Goal: Learn about a topic: Learn about a topic

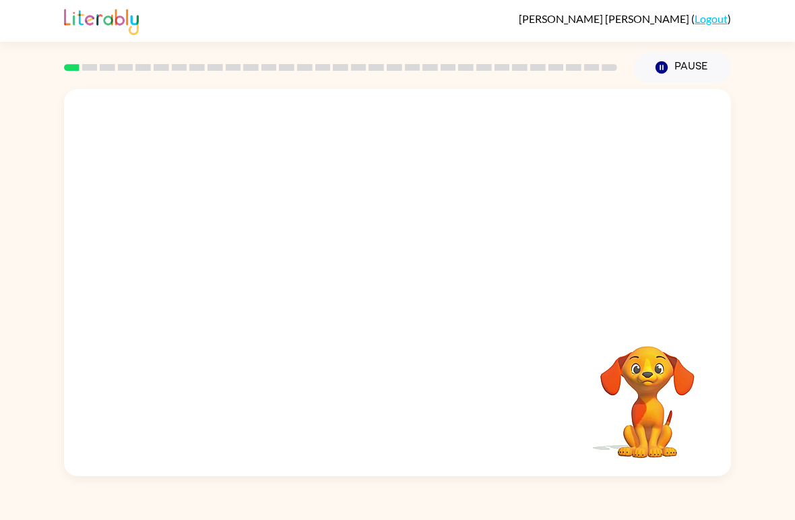
click at [253, 254] on video "Your browser must support playing .mp4 files to use Literably. Please try using…" at bounding box center [397, 203] width 667 height 229
click at [252, 253] on video "Your browser must support playing .mp4 files to use Literably. Please try using…" at bounding box center [397, 203] width 667 height 229
click at [399, 287] on icon "button" at bounding box center [398, 290] width 24 height 24
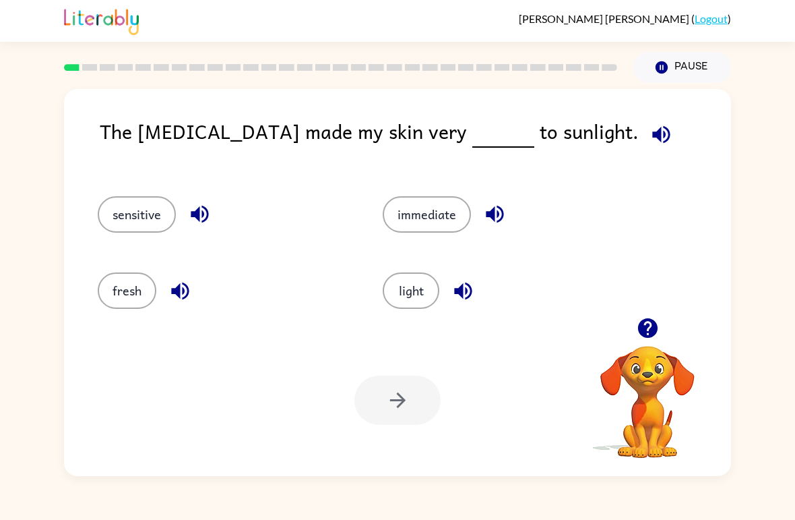
click at [114, 288] on button "fresh" at bounding box center [127, 290] width 59 height 36
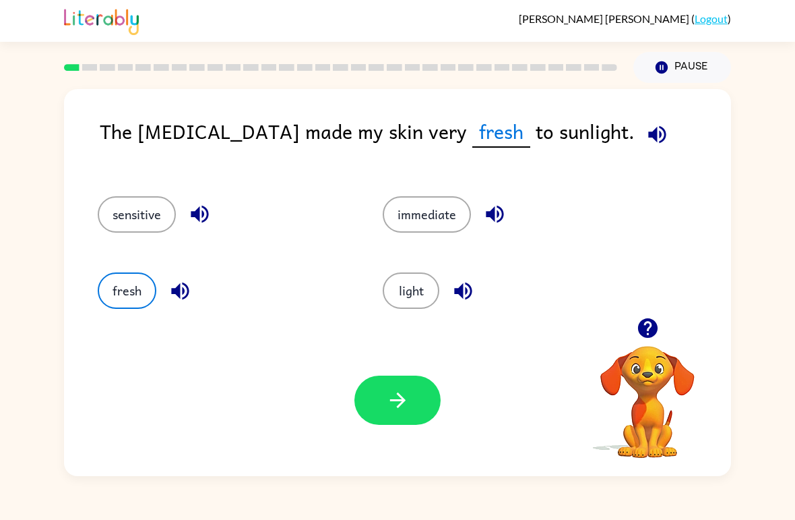
click at [400, 414] on button "button" at bounding box center [398, 399] width 86 height 49
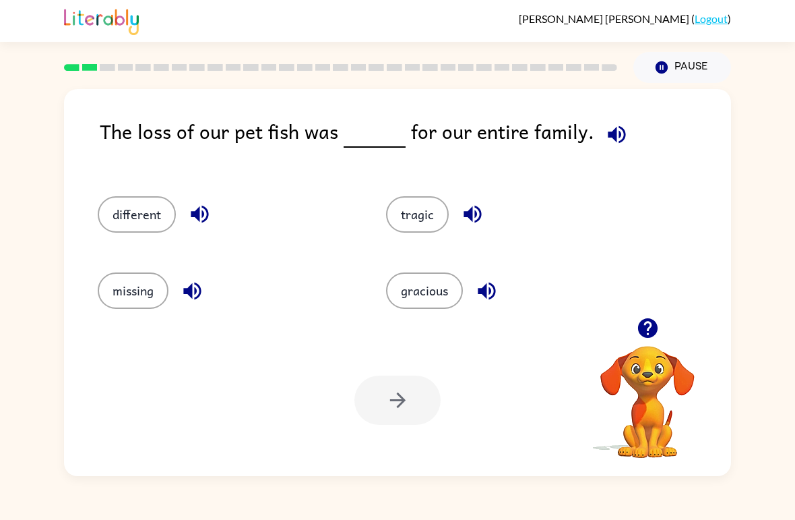
click at [421, 216] on button "tragic" at bounding box center [417, 214] width 63 height 36
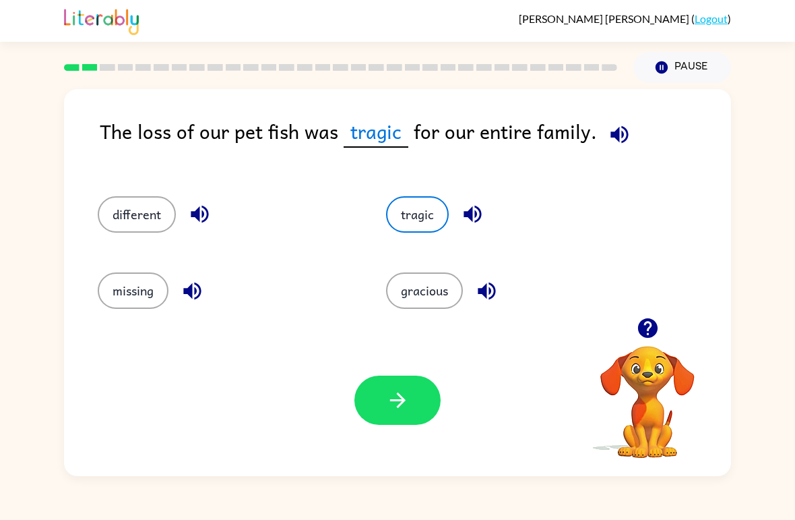
click at [421, 406] on button "button" at bounding box center [398, 399] width 86 height 49
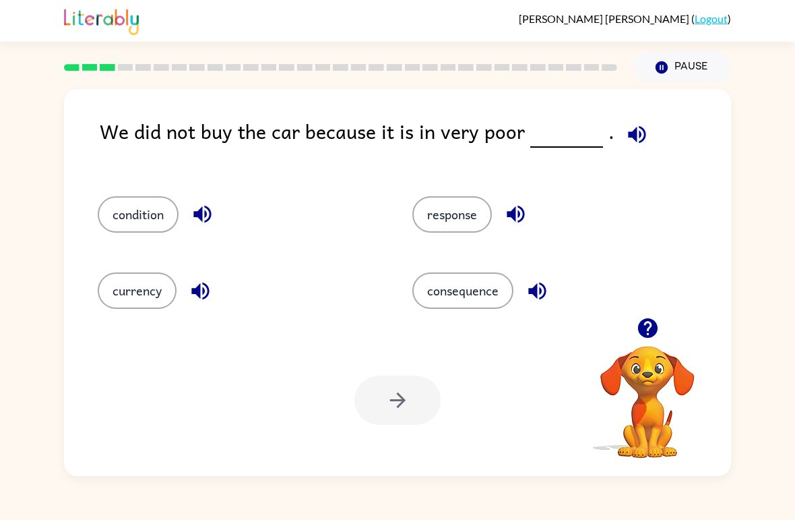
click at [463, 210] on button "response" at bounding box center [453, 214] width 80 height 36
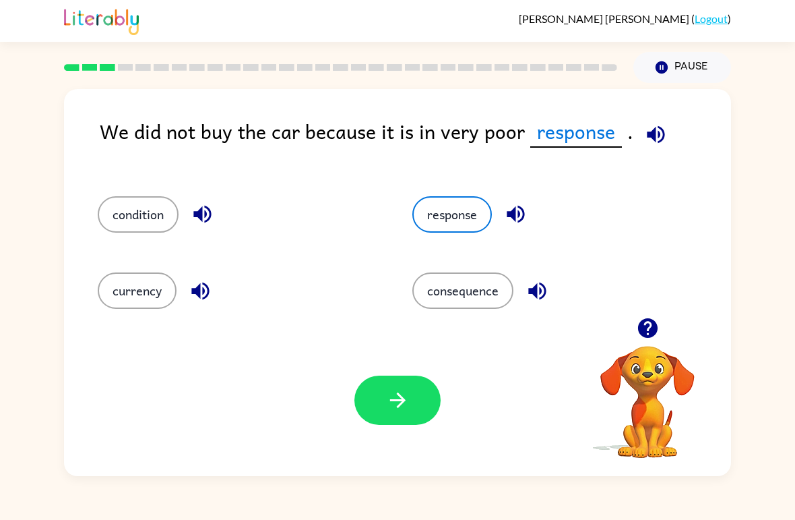
click at [411, 394] on button "button" at bounding box center [398, 399] width 86 height 49
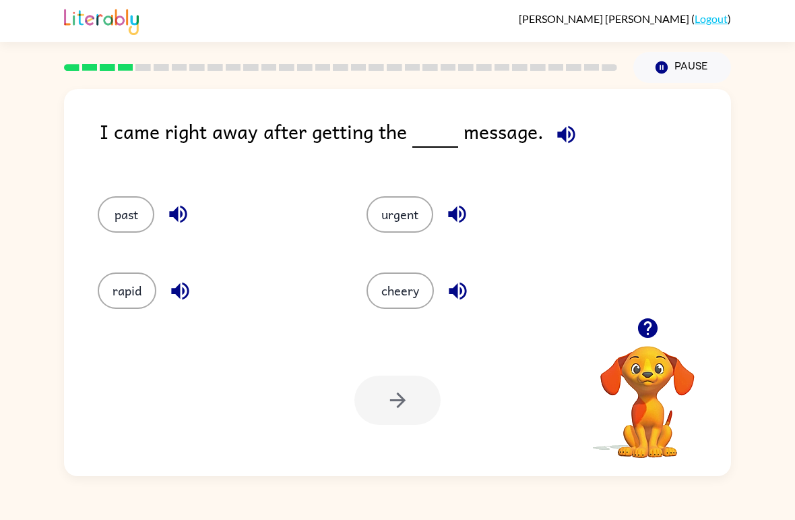
click at [425, 196] on div "urgent" at bounding box center [475, 209] width 269 height 76
click at [404, 221] on button "urgent" at bounding box center [400, 214] width 67 height 36
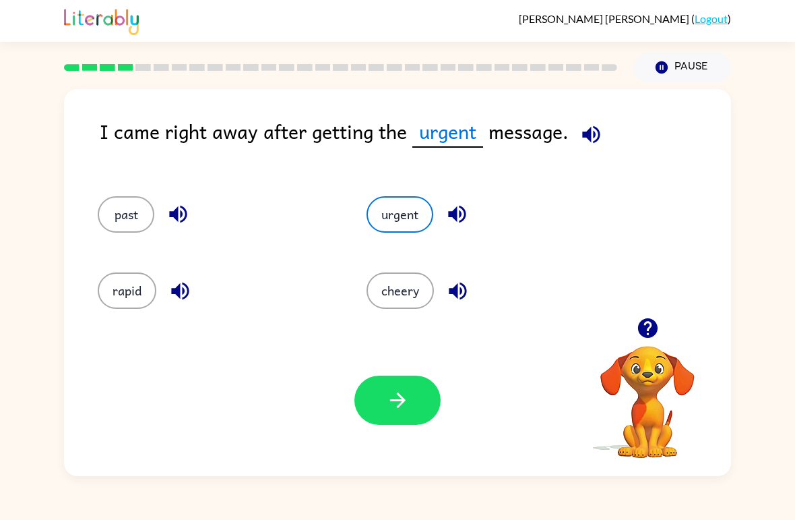
click at [404, 395] on icon "button" at bounding box center [398, 400] width 24 height 24
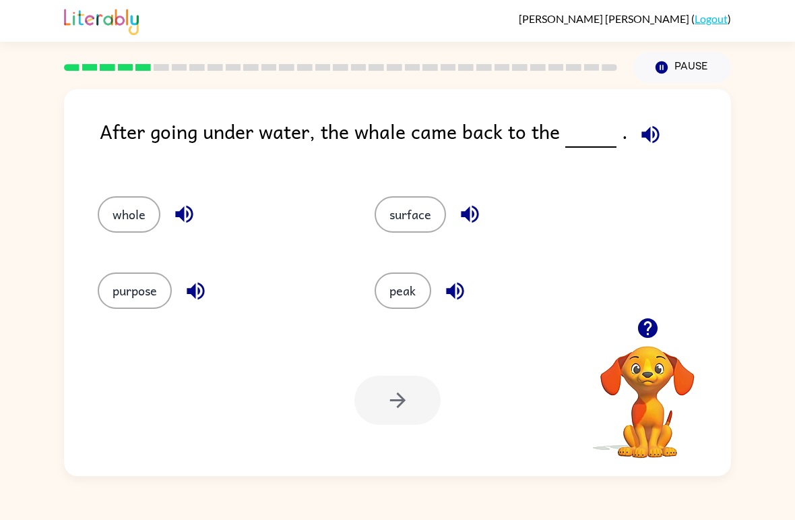
click at [430, 213] on button "surface" at bounding box center [410, 214] width 71 height 36
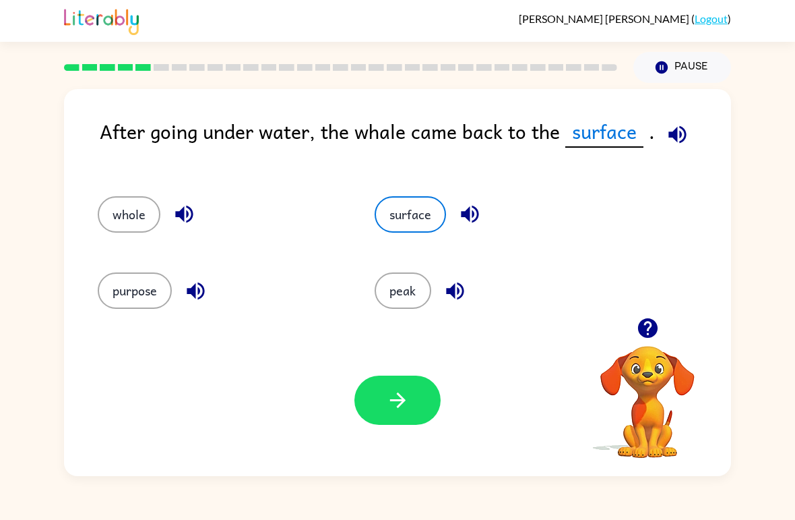
click at [415, 409] on button "button" at bounding box center [398, 399] width 86 height 49
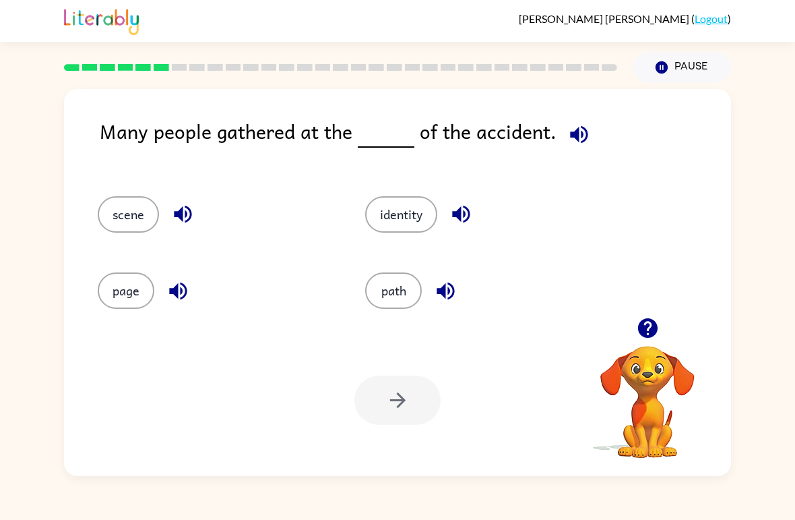
click at [114, 210] on button "scene" at bounding box center [128, 214] width 61 height 36
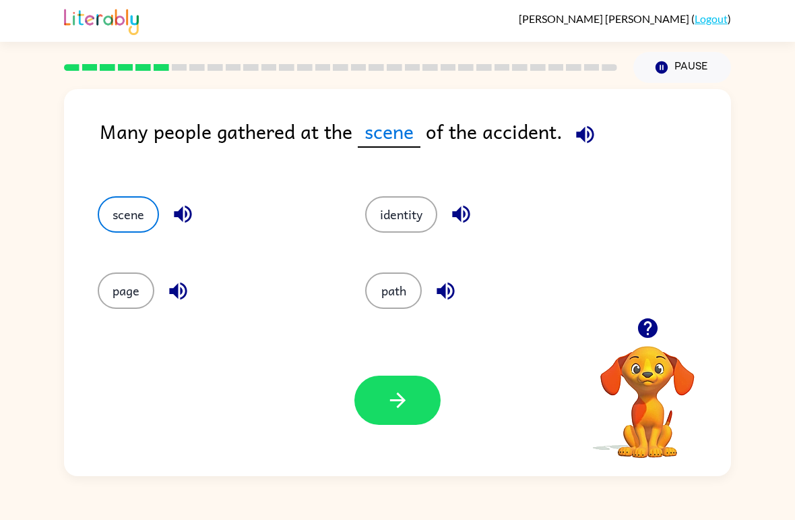
click at [416, 409] on button "button" at bounding box center [398, 399] width 86 height 49
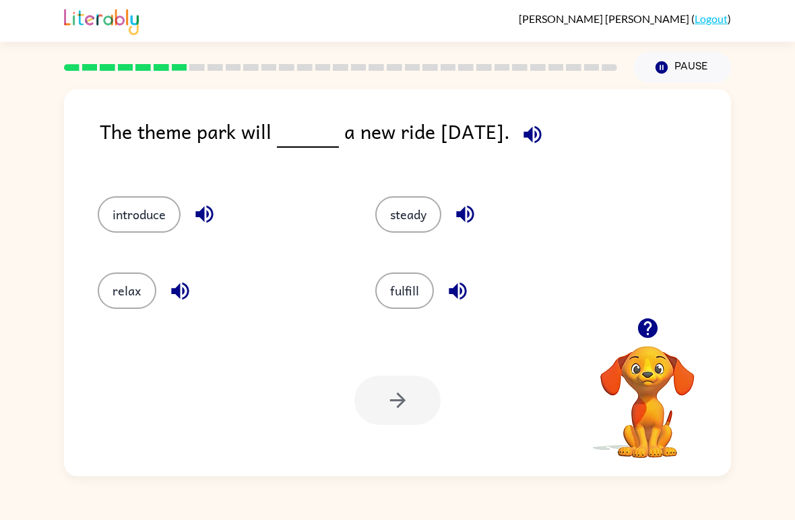
click at [135, 224] on button "introduce" at bounding box center [139, 214] width 83 height 36
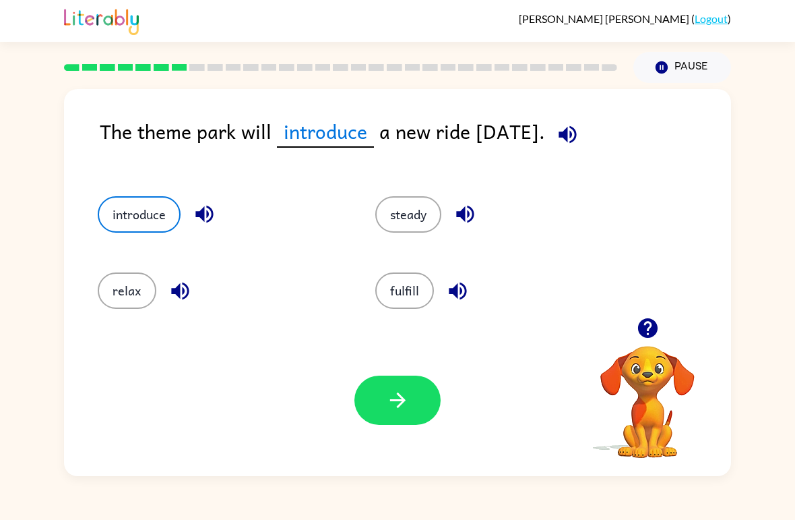
click at [405, 392] on icon "button" at bounding box center [398, 400] width 24 height 24
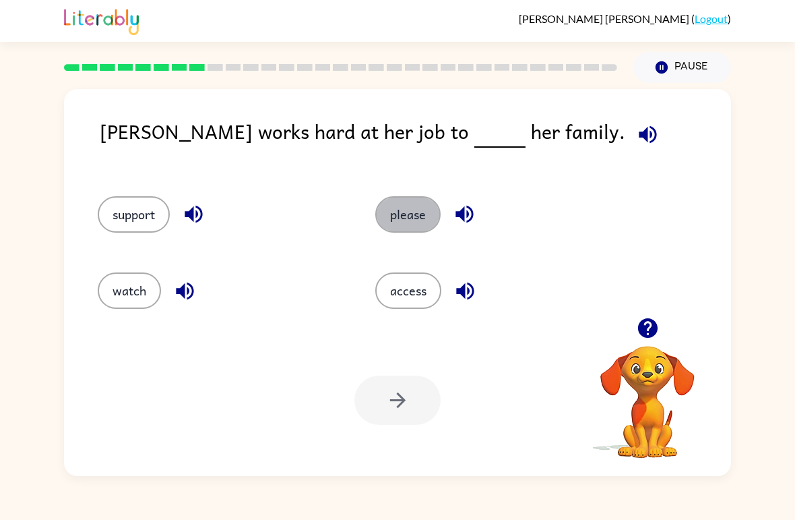
click at [391, 198] on button "please" at bounding box center [407, 214] width 65 height 36
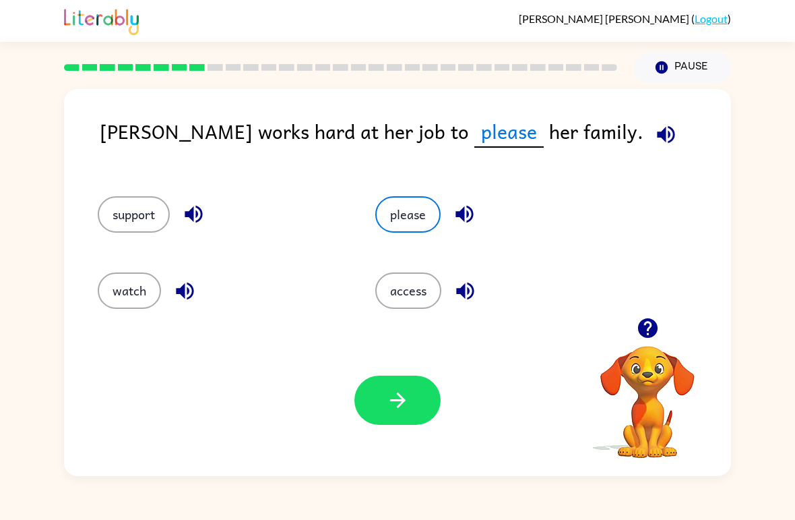
click at [388, 411] on icon "button" at bounding box center [398, 400] width 24 height 24
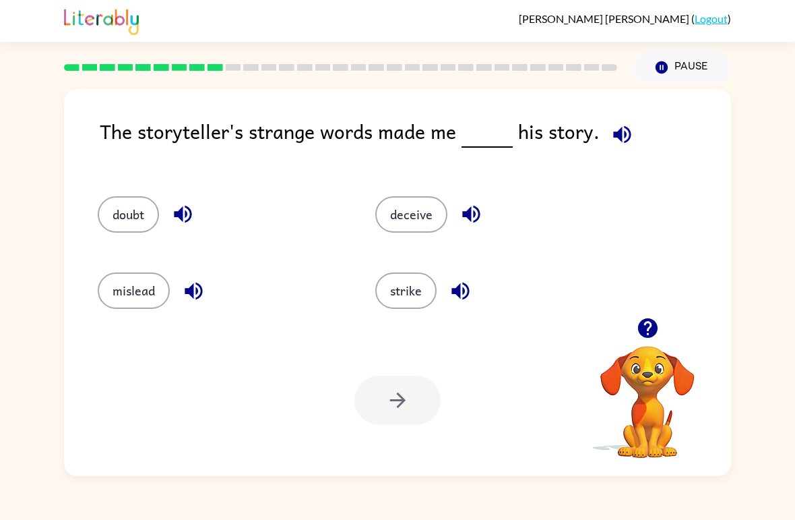
click at [138, 212] on button "doubt" at bounding box center [128, 214] width 61 height 36
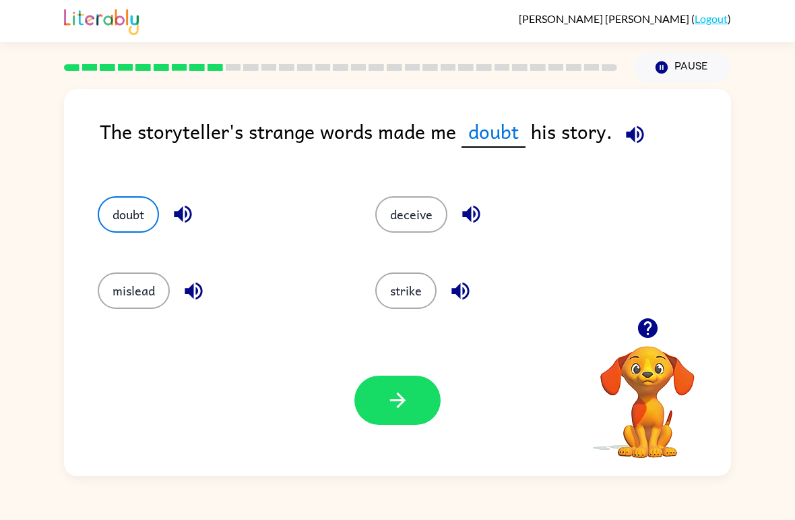
click at [423, 293] on button "strike" at bounding box center [405, 290] width 61 height 36
click at [419, 396] on button "button" at bounding box center [398, 399] width 86 height 49
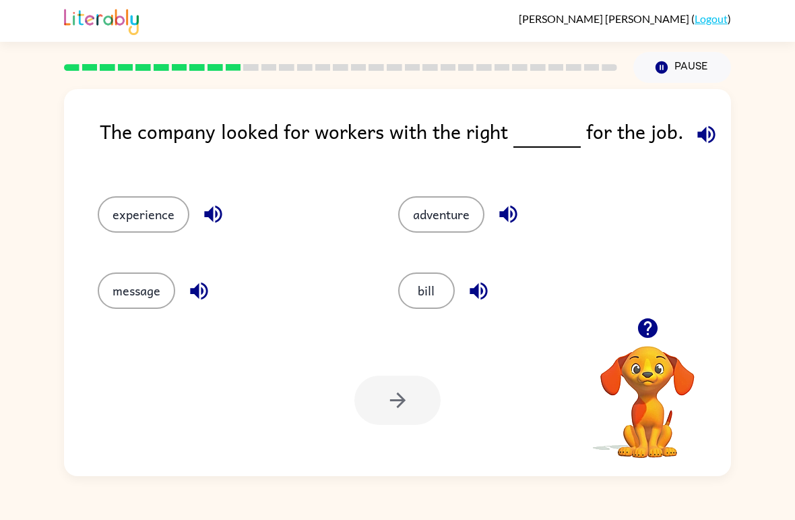
click at [163, 208] on button "experience" at bounding box center [144, 214] width 92 height 36
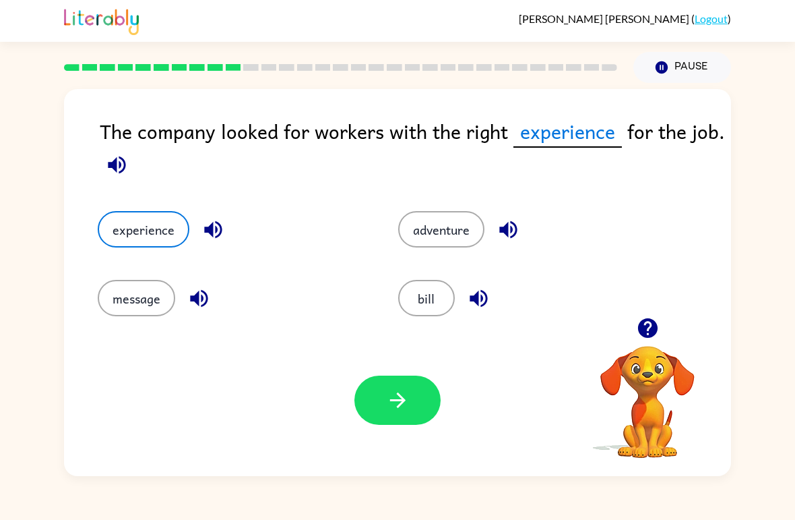
click at [400, 382] on button "button" at bounding box center [398, 399] width 86 height 49
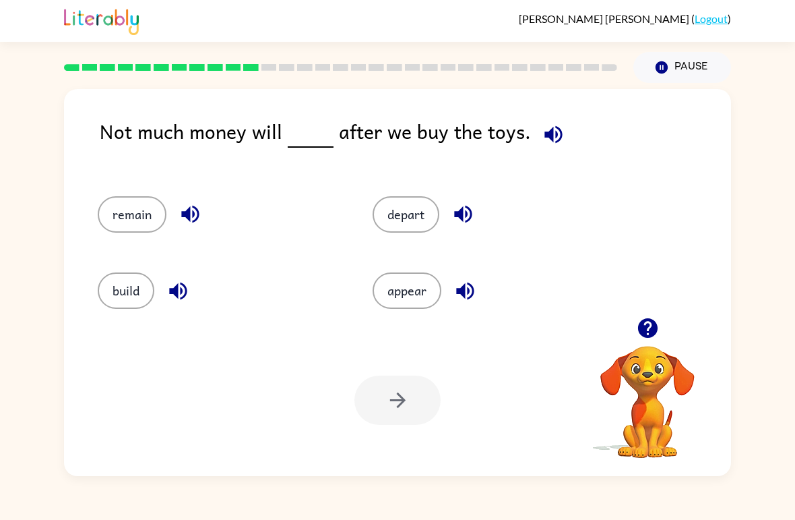
click at [119, 294] on button "build" at bounding box center [126, 290] width 57 height 36
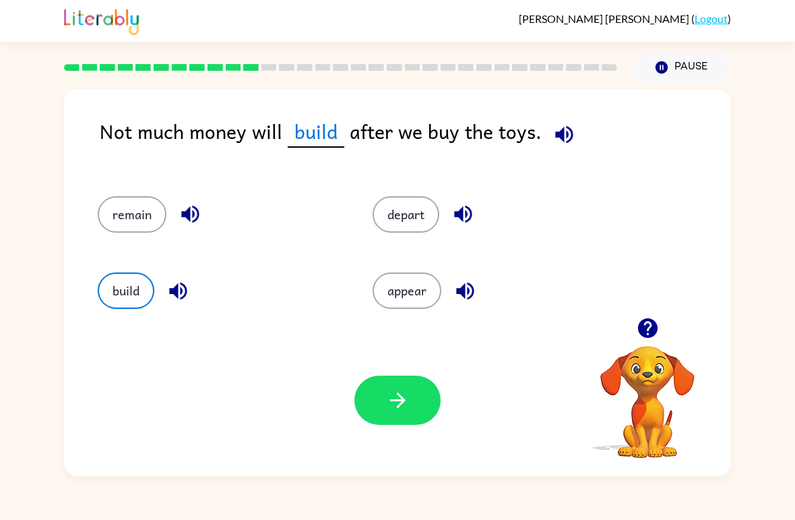
click at [432, 293] on button "appear" at bounding box center [407, 290] width 69 height 36
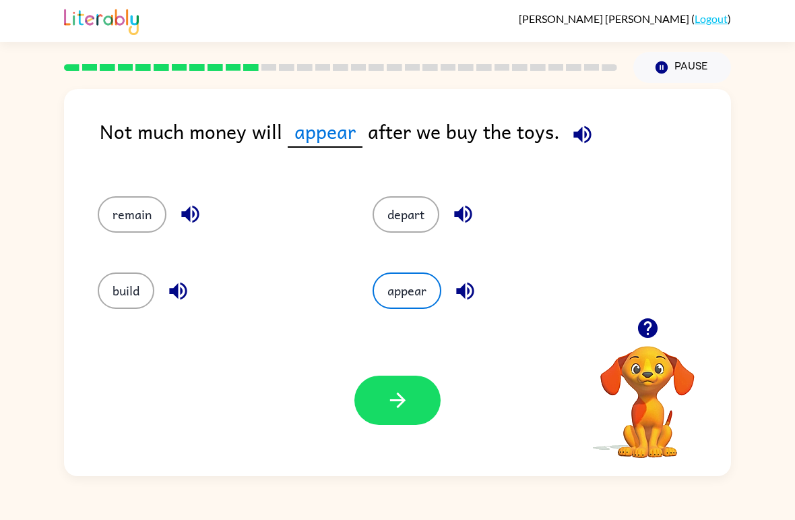
click at [402, 416] on button "button" at bounding box center [398, 399] width 86 height 49
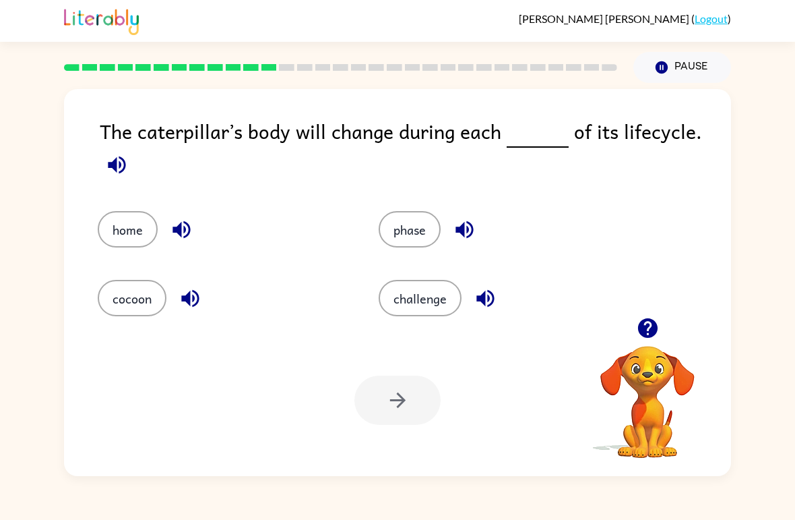
click at [122, 291] on button "cocoon" at bounding box center [132, 298] width 69 height 36
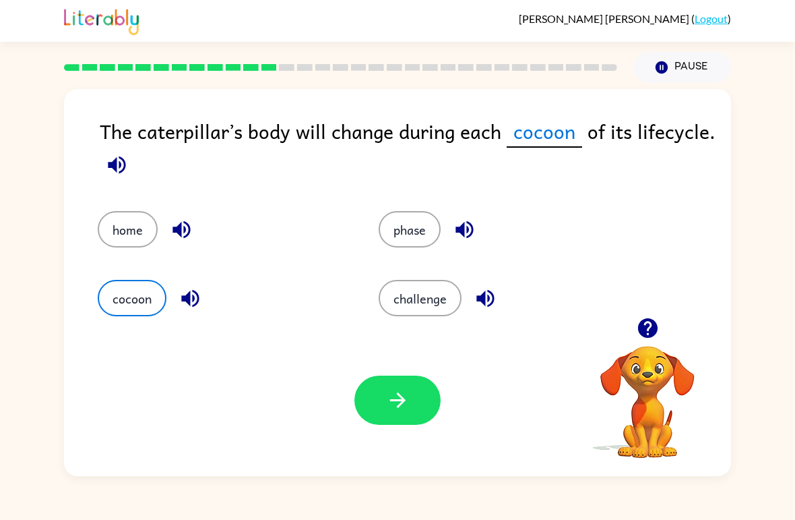
click at [410, 396] on button "button" at bounding box center [398, 399] width 86 height 49
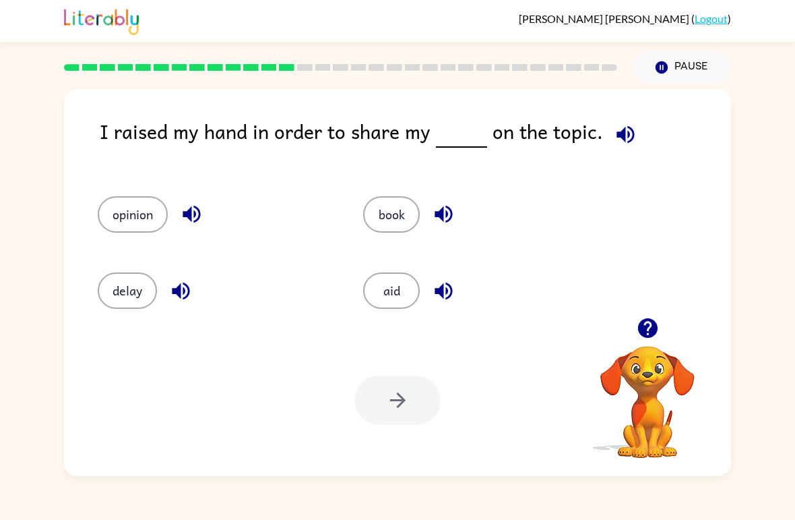
click at [128, 207] on button "opinion" at bounding box center [133, 214] width 70 height 36
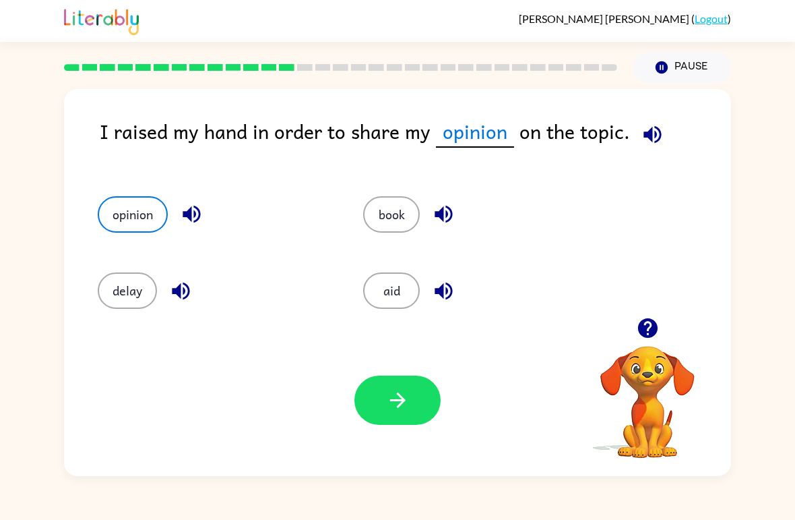
click at [394, 406] on icon "button" at bounding box center [398, 400] width 24 height 24
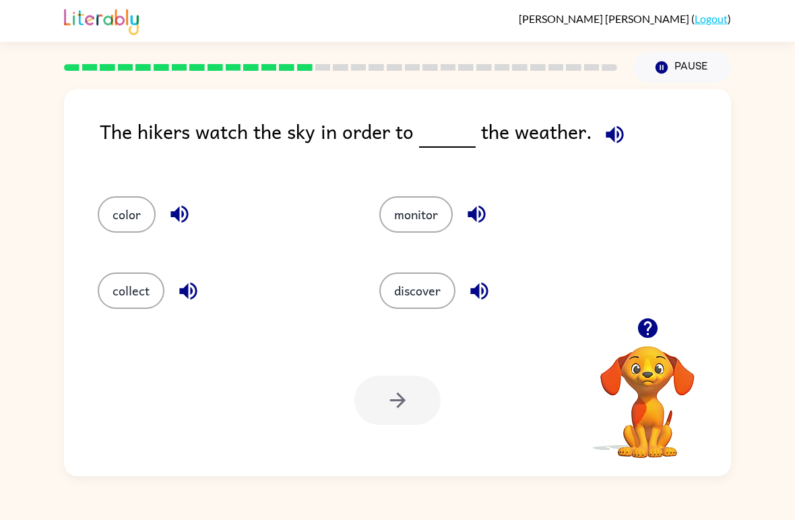
click at [429, 287] on button "discover" at bounding box center [418, 290] width 76 height 36
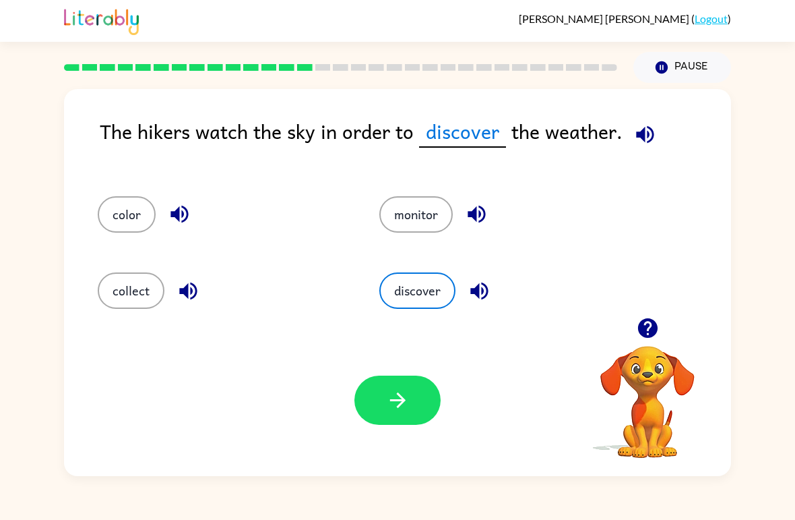
click at [394, 404] on icon "button" at bounding box center [398, 400] width 24 height 24
click at [394, 404] on div at bounding box center [398, 399] width 86 height 49
click at [393, 406] on div at bounding box center [398, 399] width 86 height 49
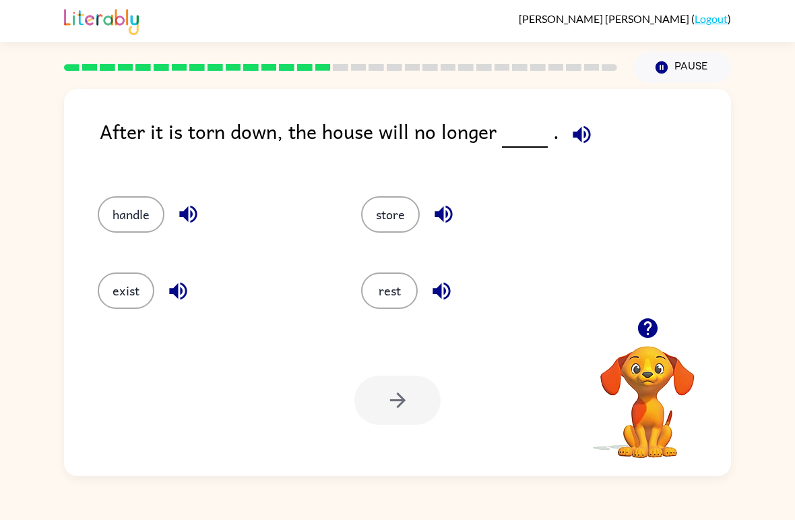
click at [146, 291] on button "exist" at bounding box center [126, 290] width 57 height 36
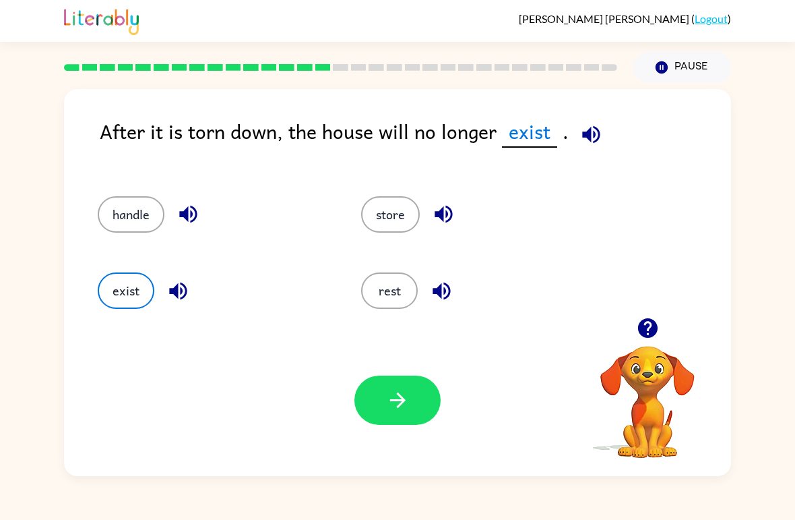
click at [397, 384] on button "button" at bounding box center [398, 399] width 86 height 49
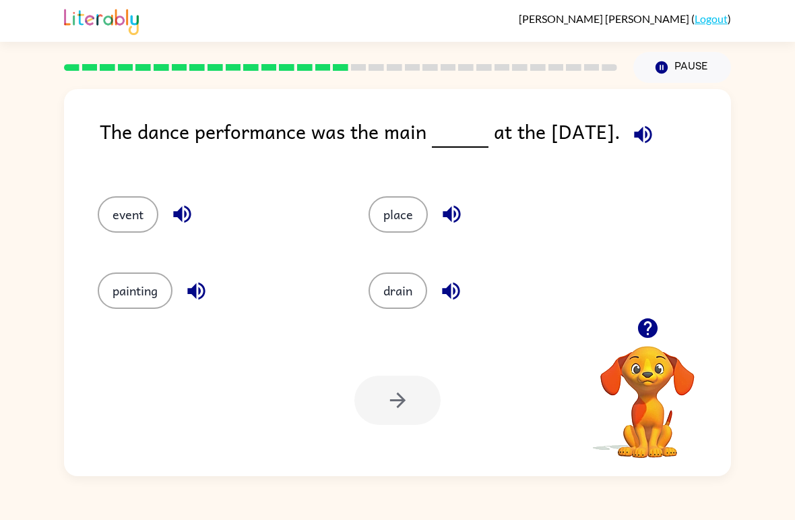
click at [131, 215] on button "event" at bounding box center [128, 214] width 61 height 36
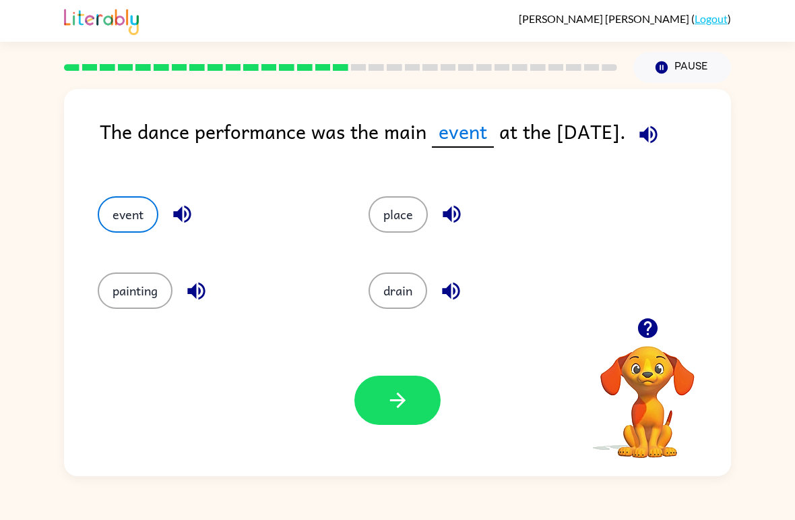
click at [424, 412] on button "button" at bounding box center [398, 399] width 86 height 49
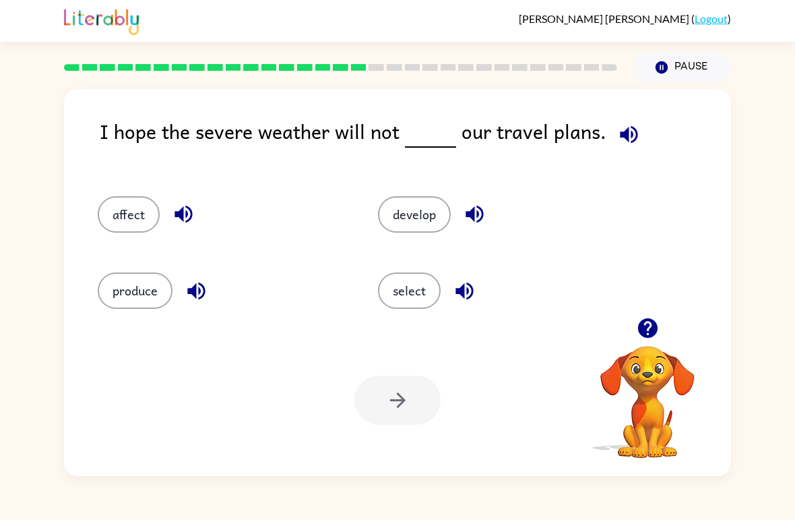
click at [120, 220] on button "affect" at bounding box center [129, 214] width 62 height 36
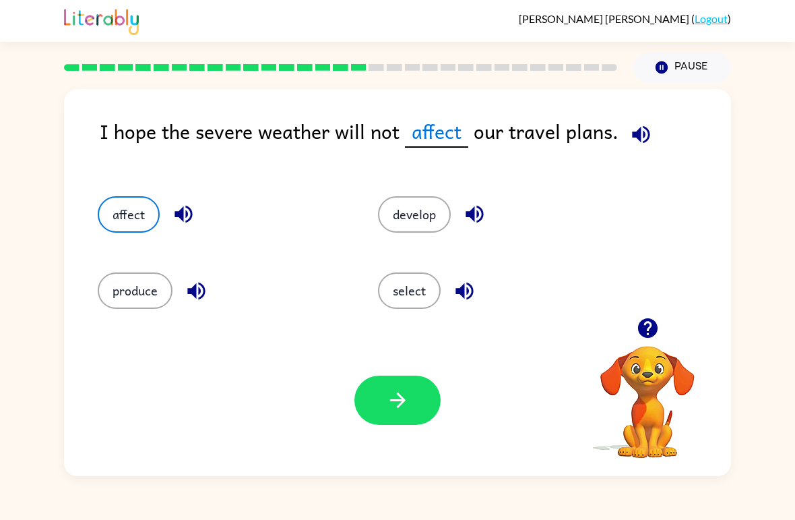
click at [386, 403] on icon "button" at bounding box center [398, 400] width 24 height 24
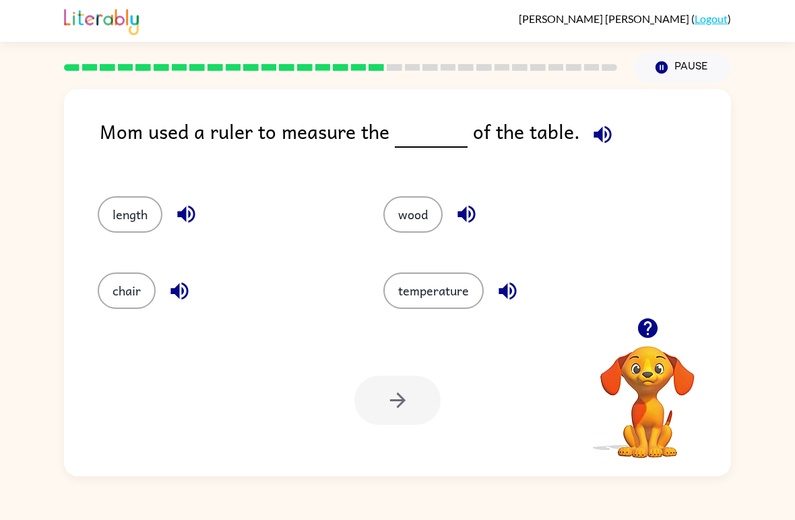
click at [131, 191] on div "length" at bounding box center [215, 209] width 286 height 76
click at [138, 213] on button "length" at bounding box center [130, 214] width 65 height 36
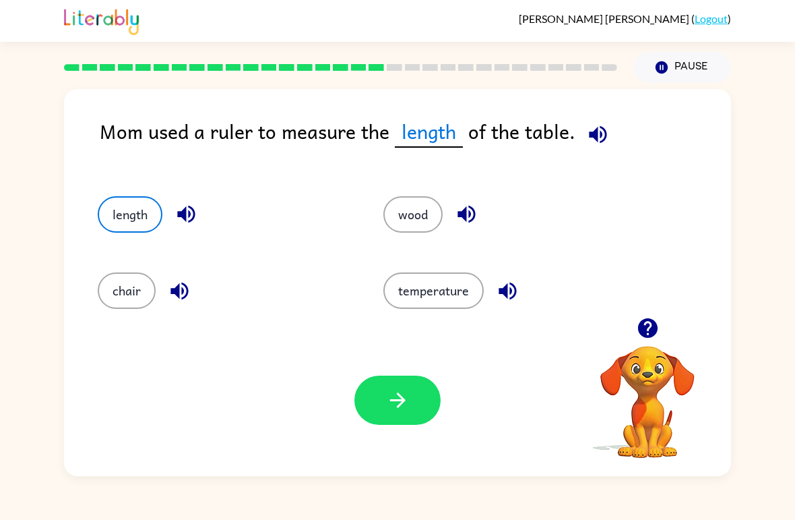
click at [395, 398] on icon "button" at bounding box center [398, 400] width 24 height 24
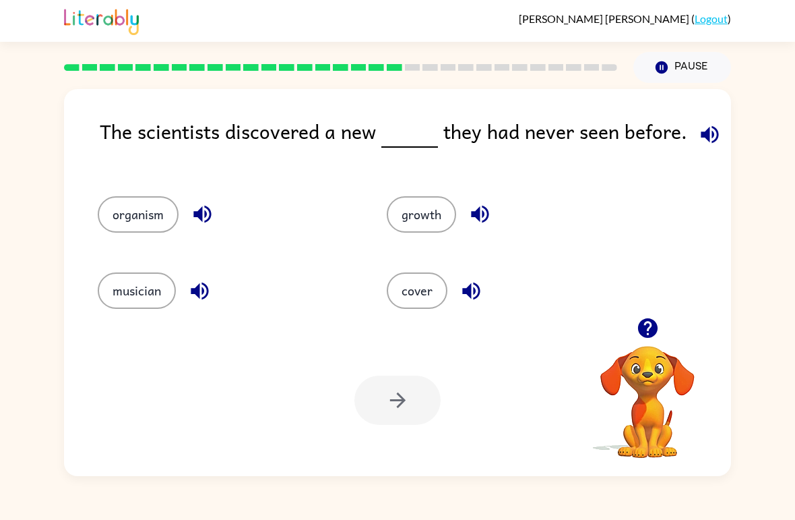
click at [423, 293] on button "cover" at bounding box center [417, 290] width 61 height 36
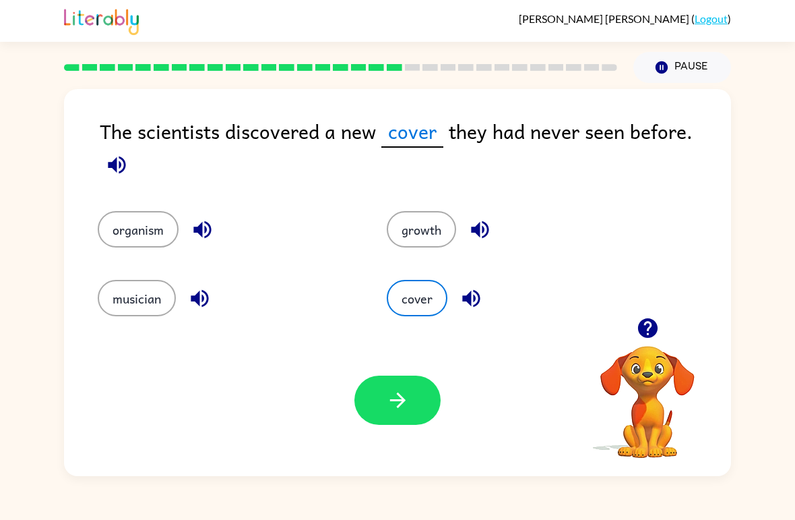
click at [395, 411] on icon "button" at bounding box center [398, 400] width 24 height 24
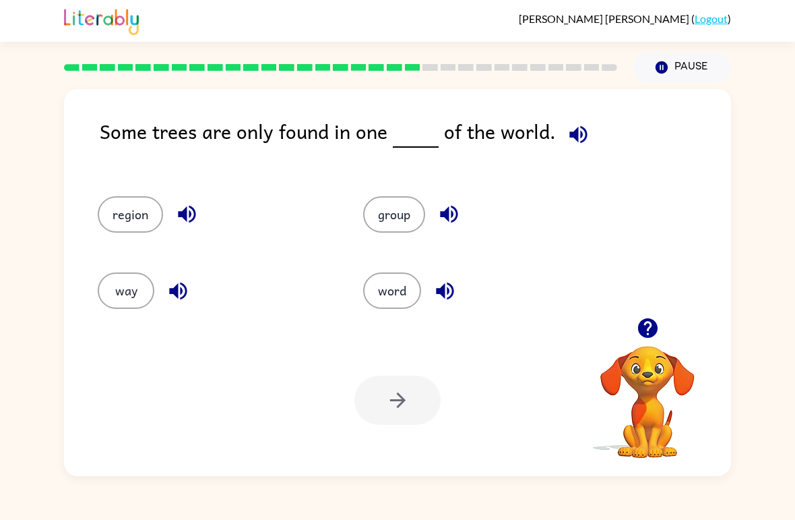
click at [120, 198] on button "region" at bounding box center [130, 214] width 65 height 36
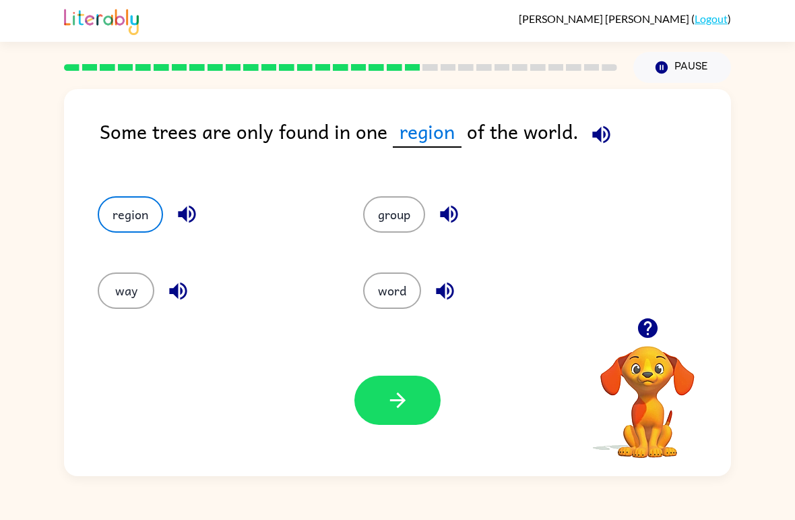
click at [409, 399] on icon "button" at bounding box center [398, 400] width 24 height 24
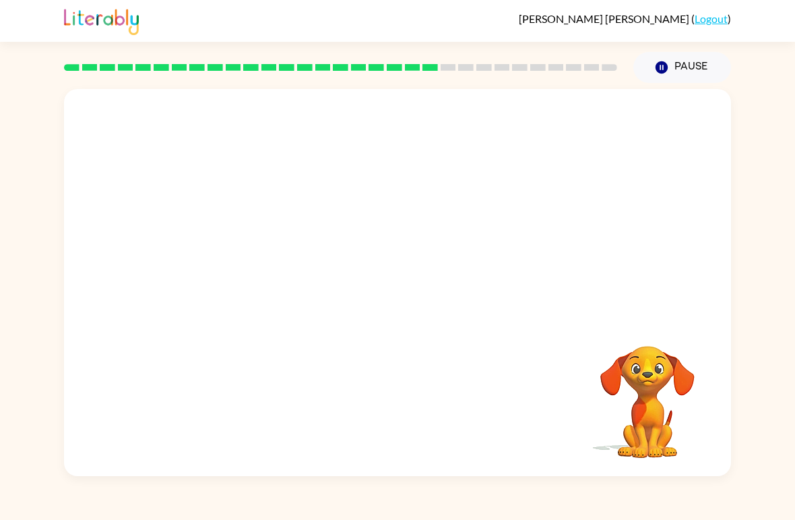
click at [485, 214] on video "Your browser must support playing .mp4 files to use Literably. Please try using…" at bounding box center [397, 203] width 667 height 229
click at [466, 216] on video "Your browser must support playing .mp4 files to use Literably. Please try using…" at bounding box center [397, 203] width 667 height 229
click at [477, 200] on video "Your browser must support playing .mp4 files to use Literably. Please try using…" at bounding box center [397, 203] width 667 height 229
click at [484, 214] on video "Your browser must support playing .mp4 files to use Literably. Please try using…" at bounding box center [397, 203] width 667 height 229
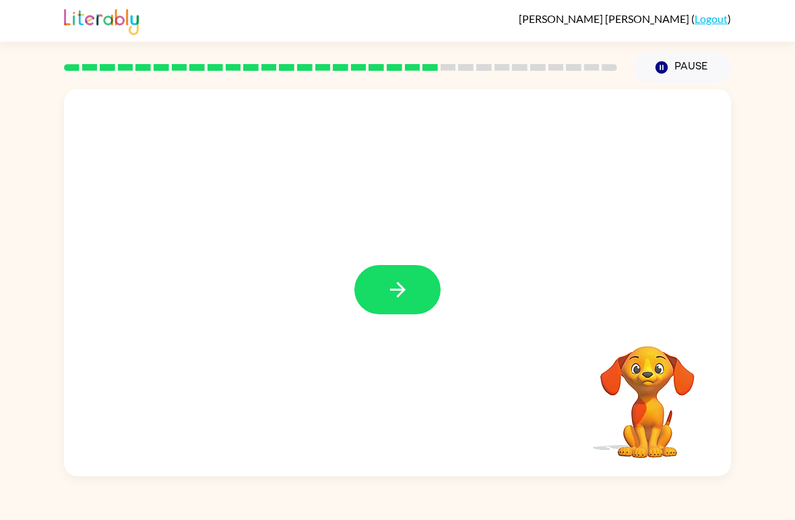
click at [404, 301] on icon "button" at bounding box center [398, 290] width 24 height 24
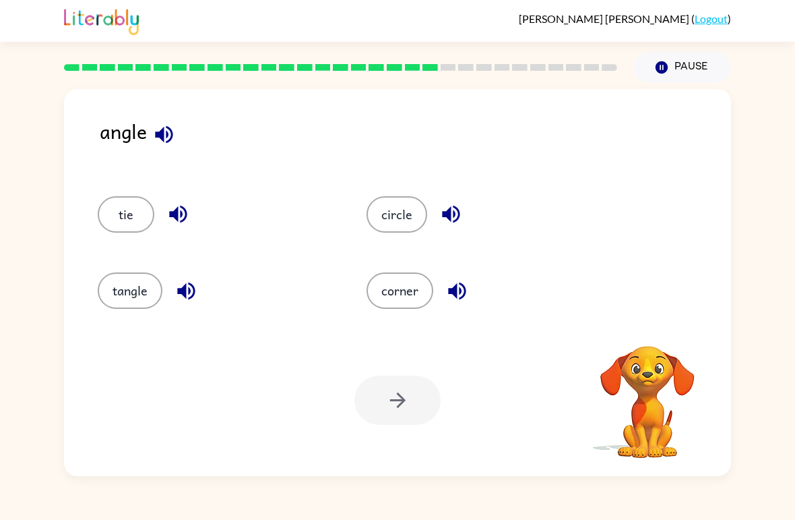
click at [152, 276] on button "tangle" at bounding box center [130, 290] width 65 height 36
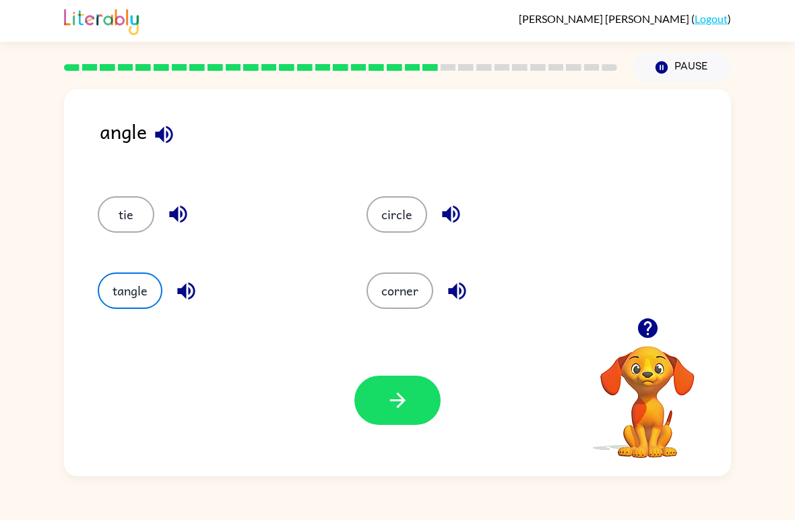
click at [407, 402] on icon "button" at bounding box center [398, 400] width 24 height 24
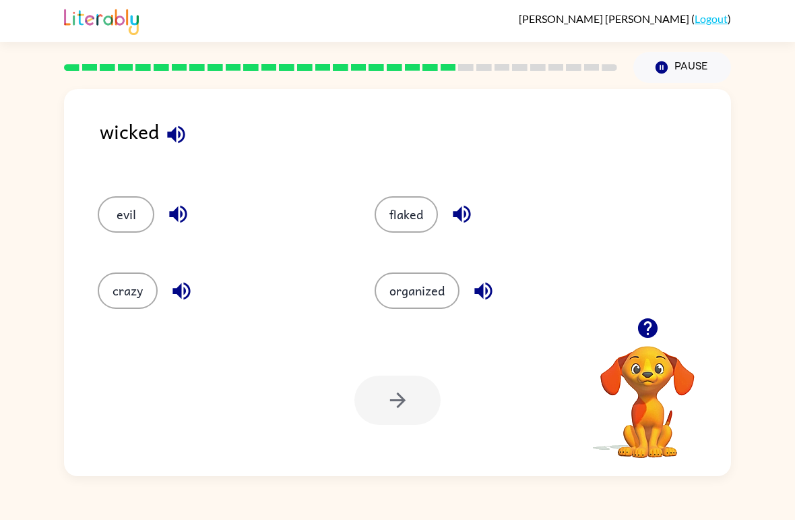
click at [123, 199] on button "evil" at bounding box center [126, 214] width 57 height 36
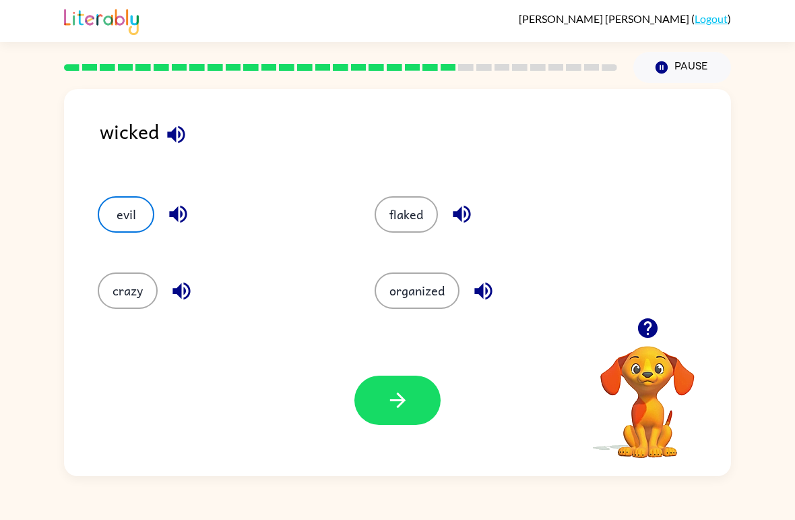
click at [384, 409] on button "button" at bounding box center [398, 399] width 86 height 49
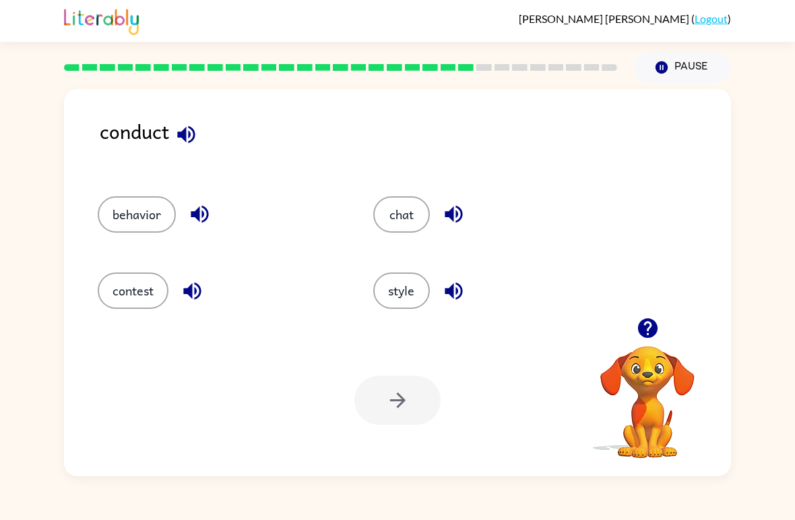
click at [124, 205] on button "behavior" at bounding box center [137, 214] width 78 height 36
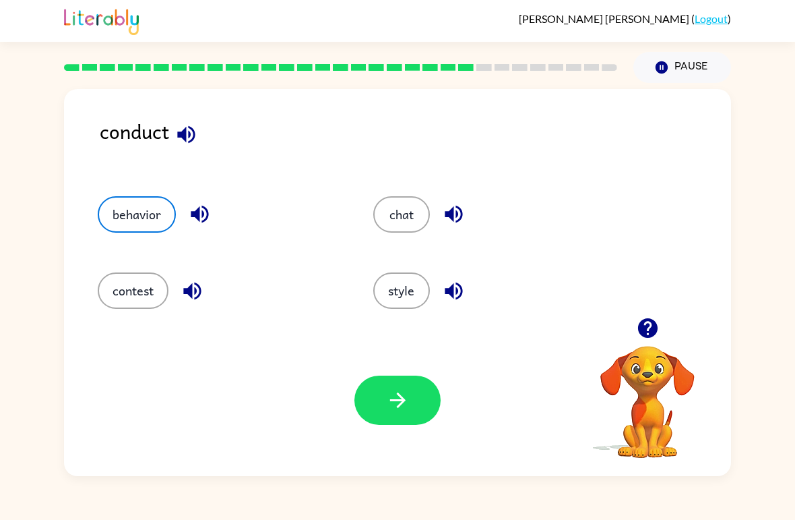
click at [398, 406] on icon "button" at bounding box center [398, 400] width 16 height 16
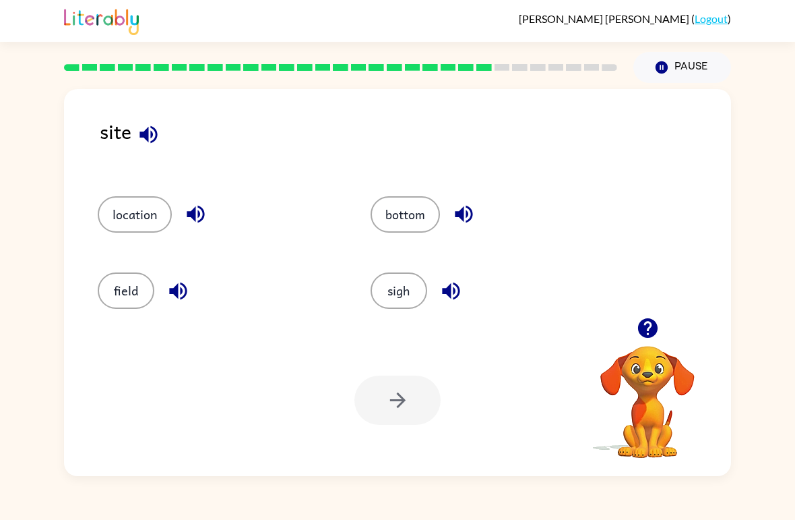
click at [396, 297] on button "sigh" at bounding box center [399, 290] width 57 height 36
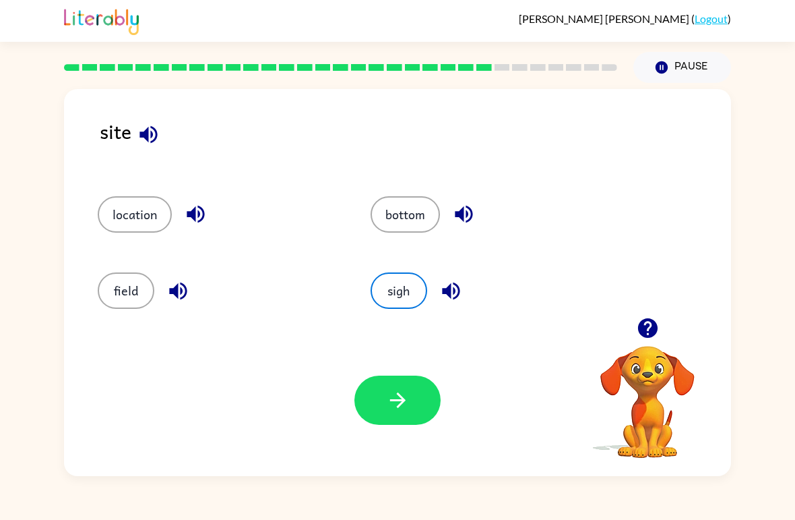
click at [398, 419] on button "button" at bounding box center [398, 399] width 86 height 49
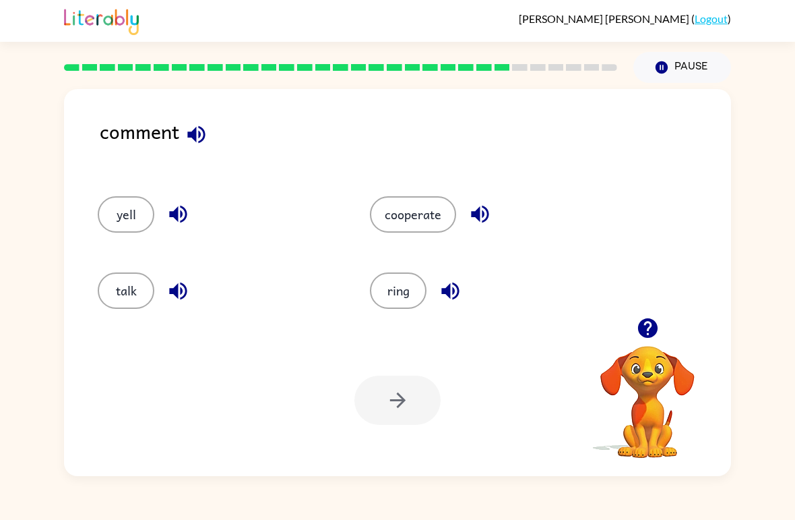
click at [133, 289] on button "talk" at bounding box center [126, 290] width 57 height 36
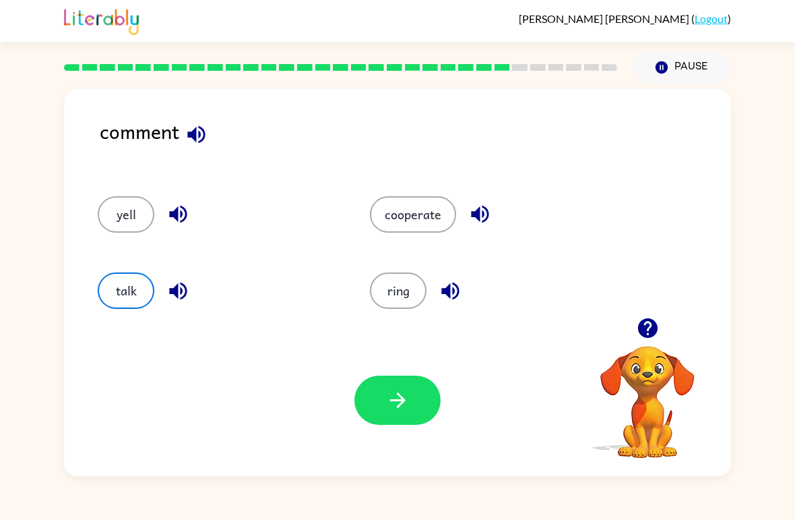
click at [404, 402] on icon "button" at bounding box center [398, 400] width 16 height 16
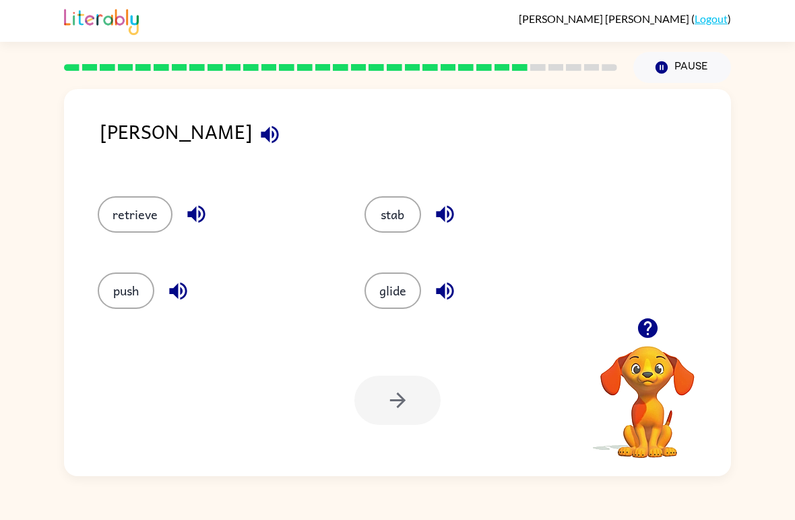
click at [390, 297] on button "glide" at bounding box center [393, 290] width 57 height 36
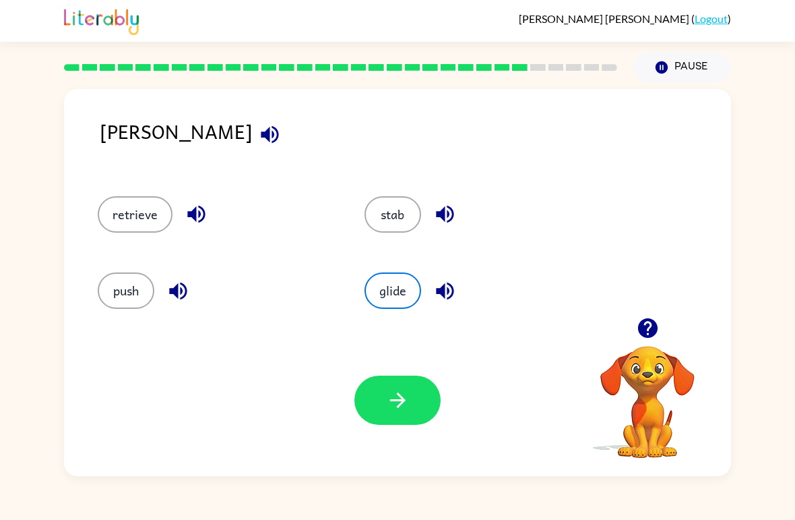
click at [401, 417] on button "button" at bounding box center [398, 399] width 86 height 49
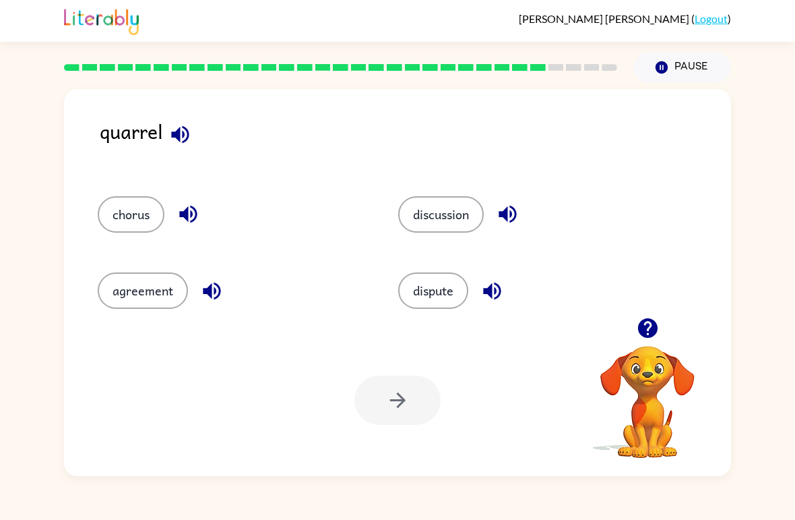
click at [156, 284] on button "agreement" at bounding box center [143, 290] width 90 height 36
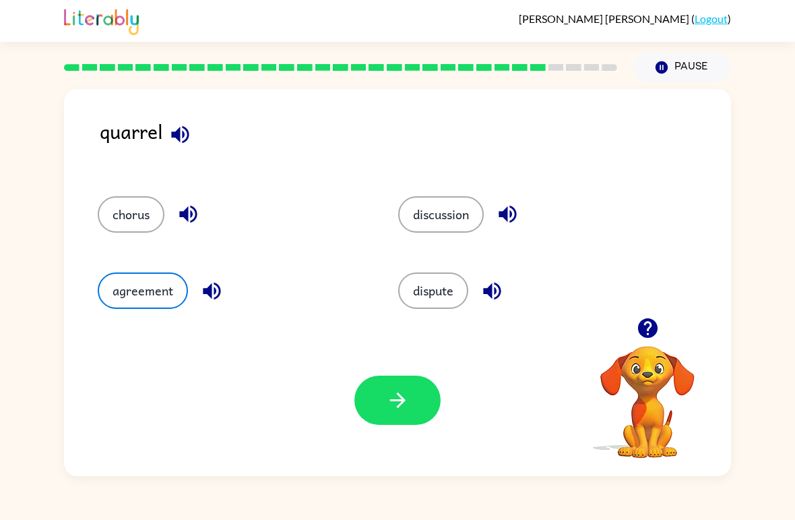
click at [390, 394] on icon "button" at bounding box center [398, 400] width 24 height 24
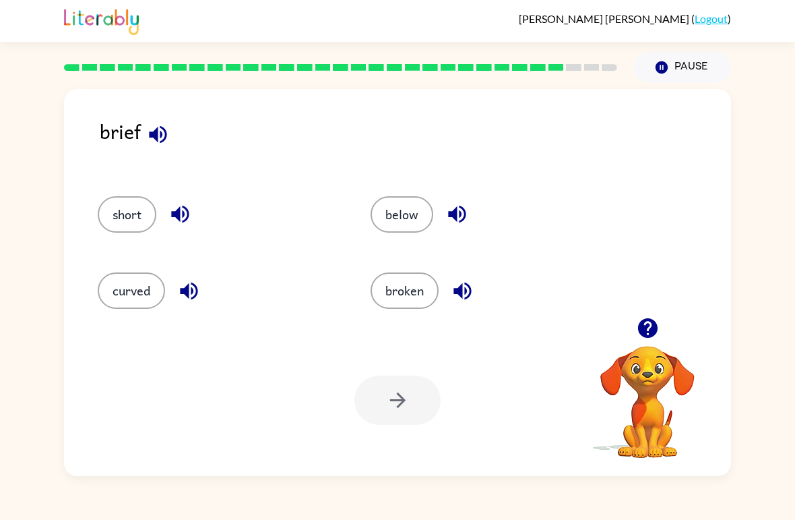
click at [424, 282] on button "broken" at bounding box center [405, 290] width 68 height 36
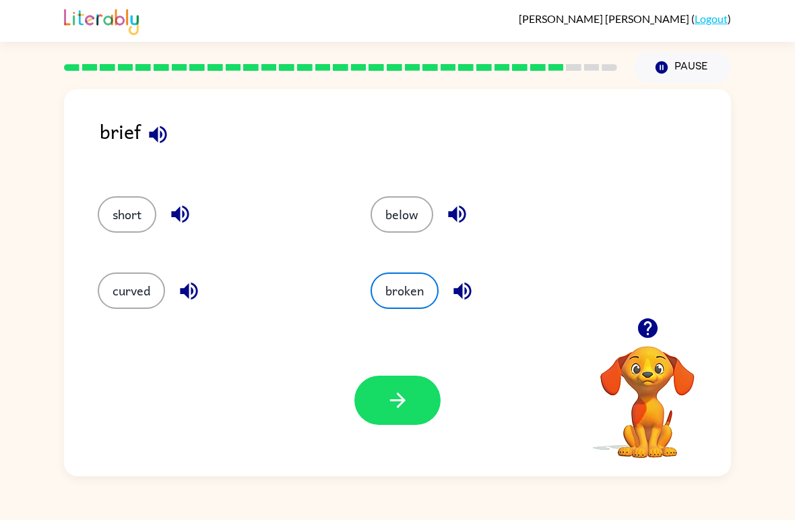
click at [368, 393] on button "button" at bounding box center [398, 399] width 86 height 49
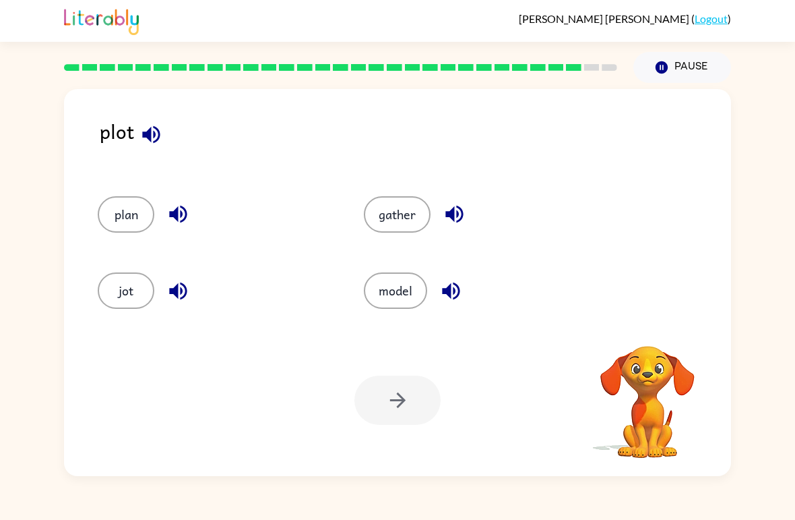
click at [115, 287] on button "jot" at bounding box center [126, 290] width 57 height 36
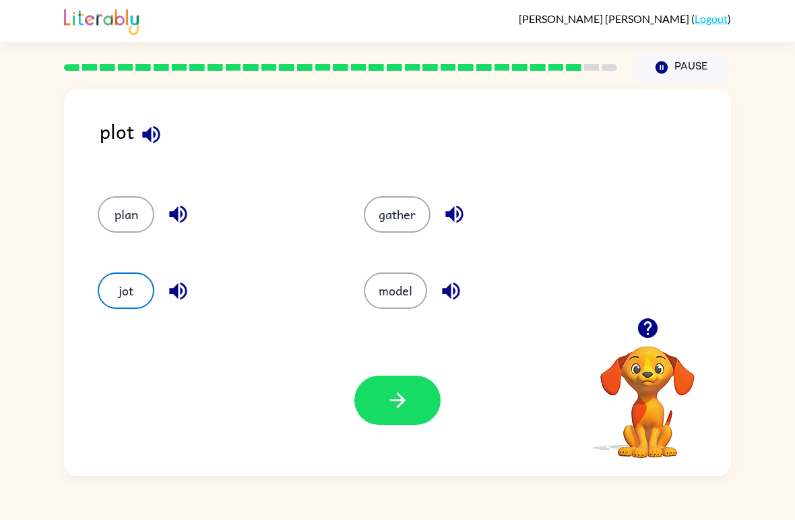
click at [411, 406] on button "button" at bounding box center [398, 399] width 86 height 49
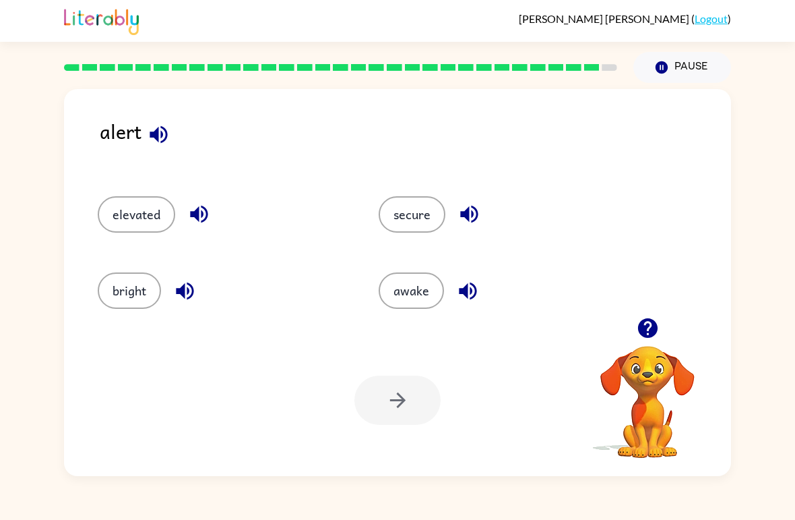
click at [416, 208] on button "secure" at bounding box center [412, 214] width 67 height 36
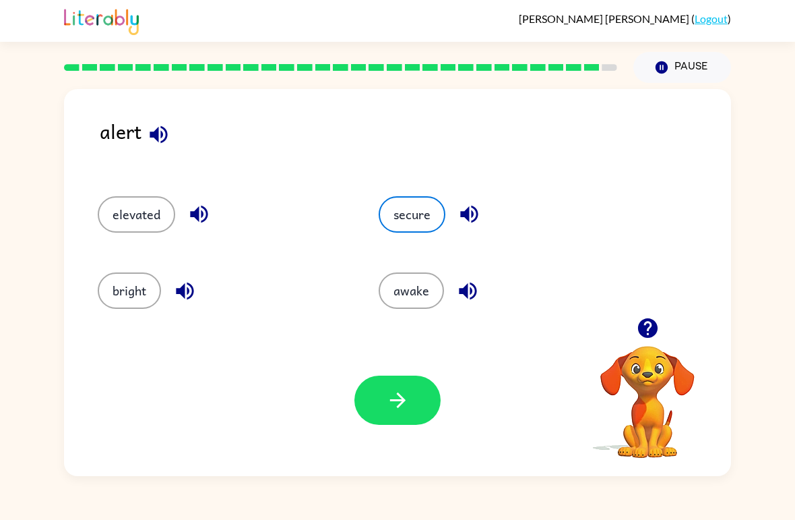
click at [399, 413] on button "button" at bounding box center [398, 399] width 86 height 49
